Goal: Task Accomplishment & Management: Manage account settings

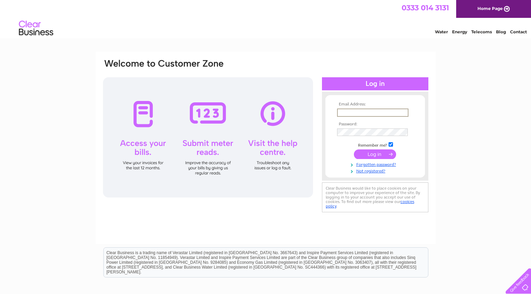
click at [356, 113] on input "text" at bounding box center [372, 112] width 71 height 8
type input "rosev@wordcomm.co.uk"
click at [354, 149] on input "submit" at bounding box center [375, 154] width 42 height 10
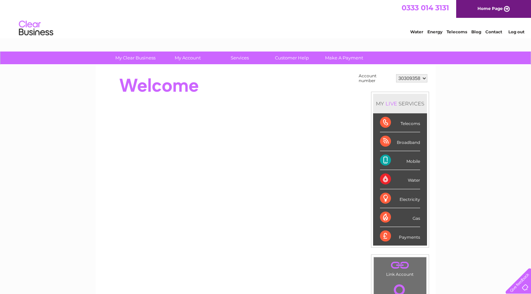
click at [385, 161] on div "Mobile" at bounding box center [400, 160] width 40 height 19
